Goal: Transaction & Acquisition: Purchase product/service

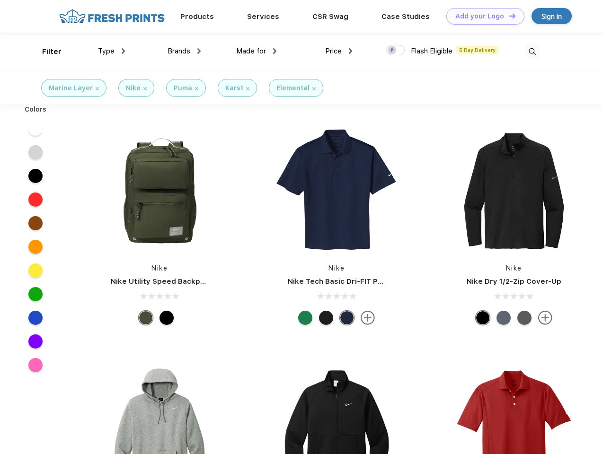
click at [482, 16] on link "Add your Logo Design Tool" at bounding box center [485, 16] width 78 height 17
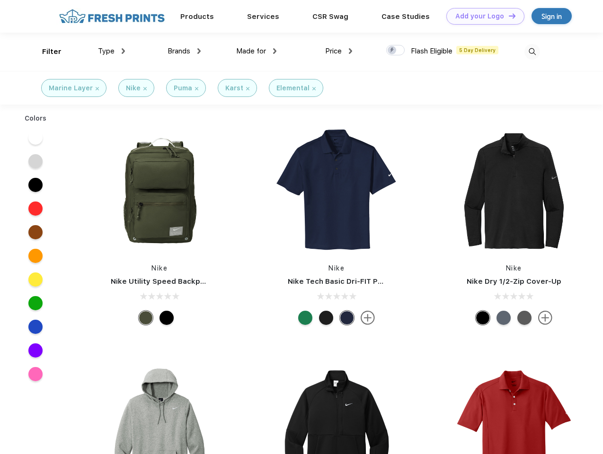
click at [0, 0] on div "Design Tool" at bounding box center [0, 0] width 0 height 0
click at [508, 16] on link "Add your Logo Design Tool" at bounding box center [485, 16] width 78 height 17
click at [45, 52] on div "Filter" at bounding box center [51, 51] width 19 height 11
click at [112, 51] on span "Type" at bounding box center [106, 51] width 17 height 9
click at [184, 51] on span "Brands" at bounding box center [179, 51] width 23 height 9
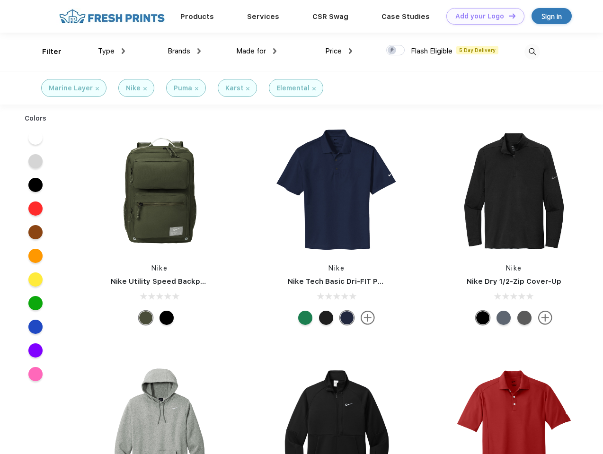
click at [257, 51] on span "Made for" at bounding box center [251, 51] width 30 height 9
click at [339, 51] on span "Price" at bounding box center [333, 51] width 17 height 9
click at [396, 51] on div at bounding box center [395, 50] width 18 height 10
click at [392, 51] on input "checkbox" at bounding box center [389, 47] width 6 height 6
click at [532, 52] on img at bounding box center [532, 52] width 16 height 16
